Goal: Information Seeking & Learning: Learn about a topic

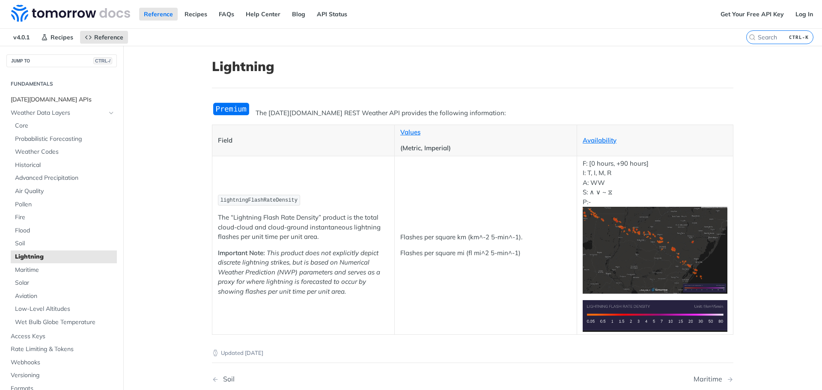
click at [43, 98] on span "[DATE][DOMAIN_NAME] APIs" at bounding box center [63, 100] width 104 height 9
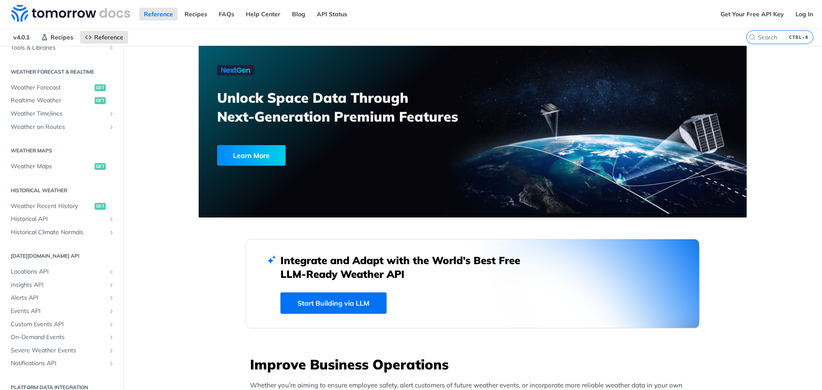
scroll to position [171, 0]
click at [39, 293] on span "Alerts API" at bounding box center [58, 296] width 95 height 9
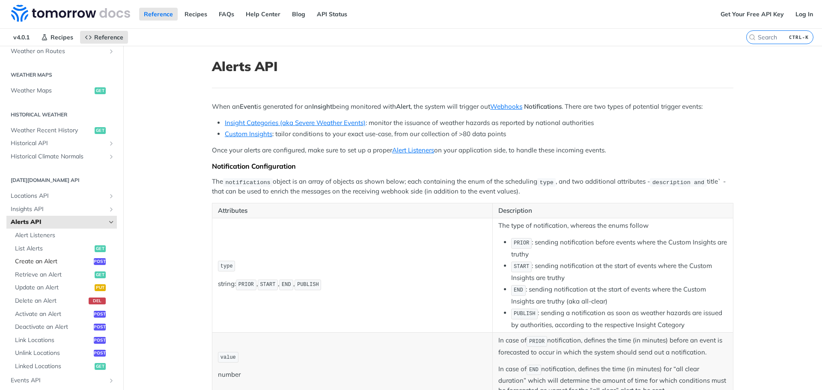
scroll to position [238, 0]
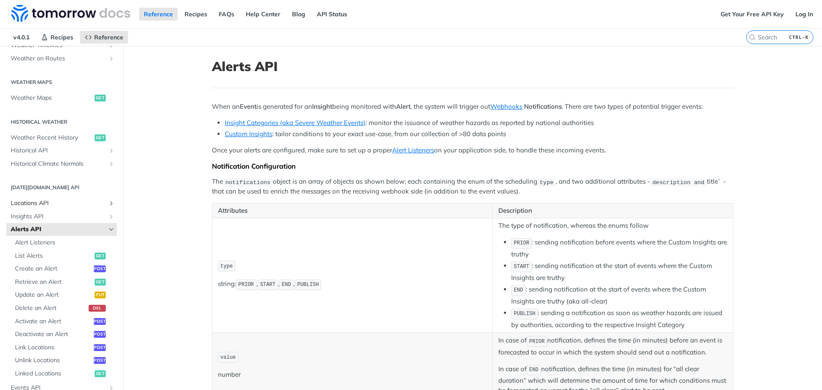
click at [34, 203] on span "Locations API" at bounding box center [58, 203] width 95 height 9
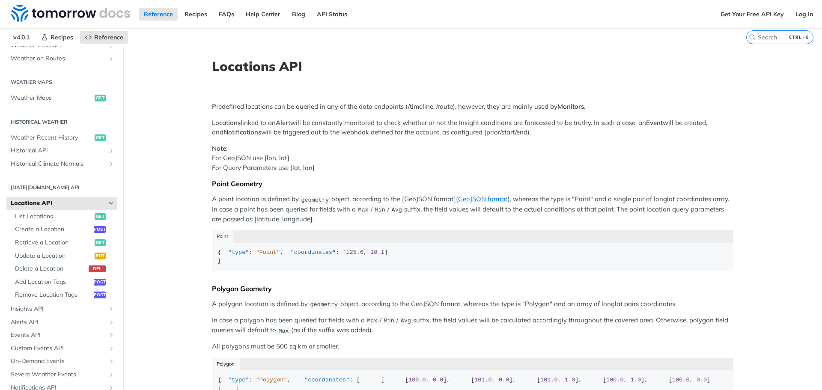
click at [34, 203] on span "Locations API" at bounding box center [58, 203] width 95 height 9
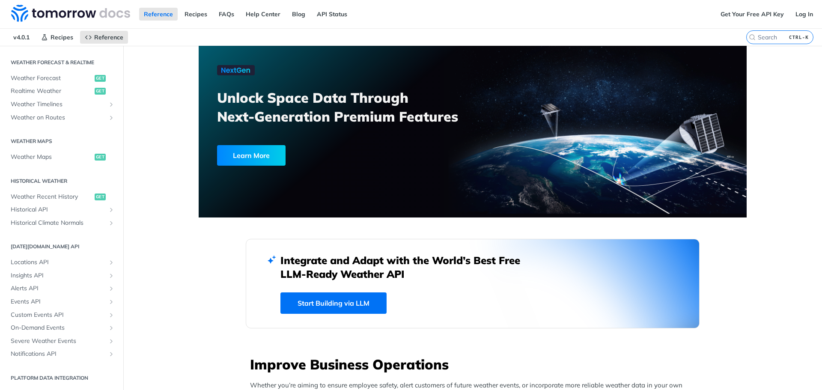
scroll to position [179, 0]
